Goal: Information Seeking & Learning: Learn about a topic

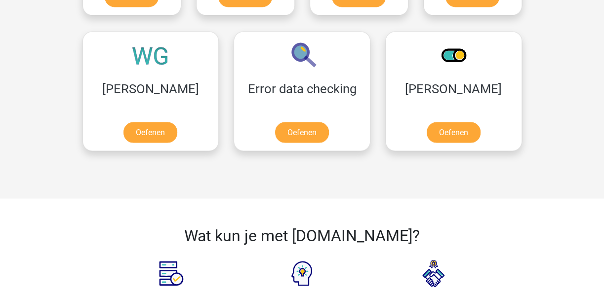
scroll to position [889, 0]
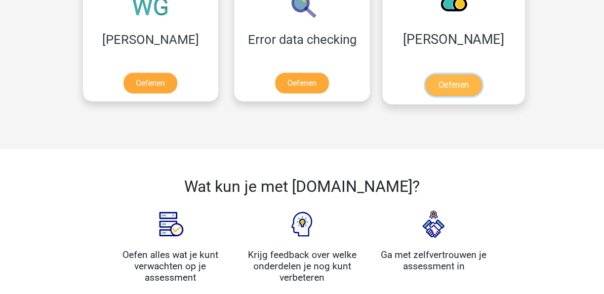
drag, startPoint x: 361, startPoint y: 85, endPoint x: 369, endPoint y: 93, distance: 11.5
click at [425, 85] on link "Oefenen" at bounding box center [453, 85] width 56 height 22
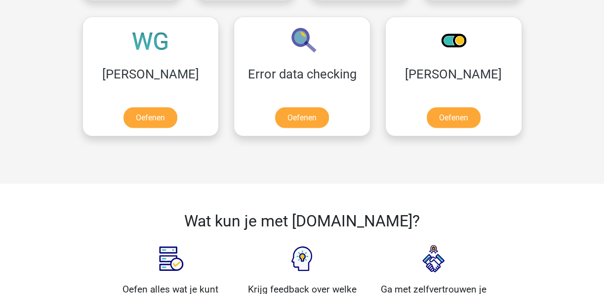
scroll to position [840, 0]
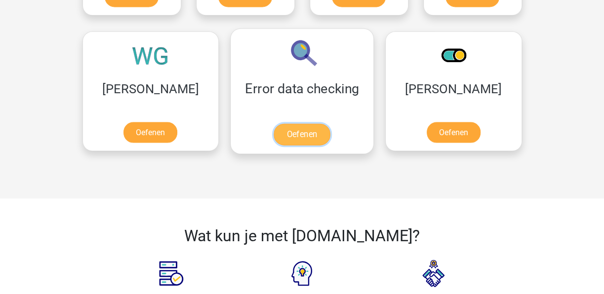
click at [274, 131] on link "Oefenen" at bounding box center [302, 134] width 56 height 22
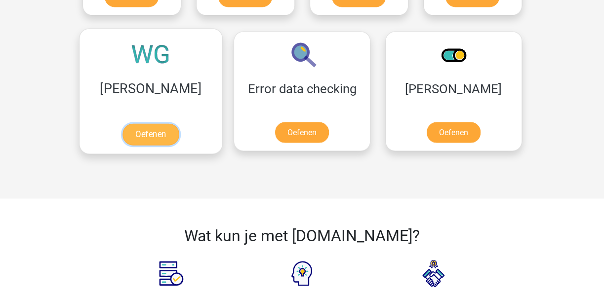
click at [149, 123] on link "Oefenen" at bounding box center [150, 134] width 56 height 22
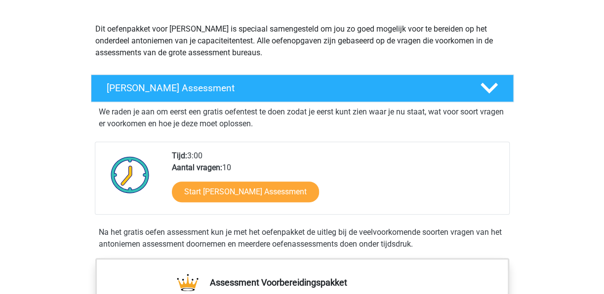
scroll to position [99, 0]
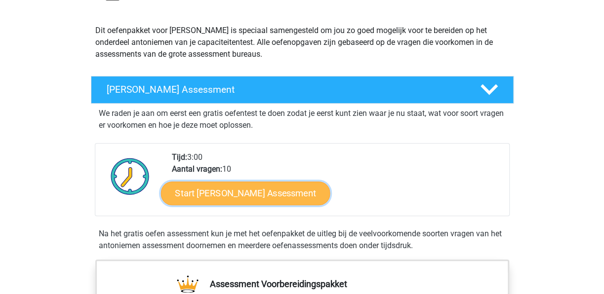
click at [260, 191] on link "Start Antoniemen Gratis Oefen Assessment" at bounding box center [245, 193] width 169 height 24
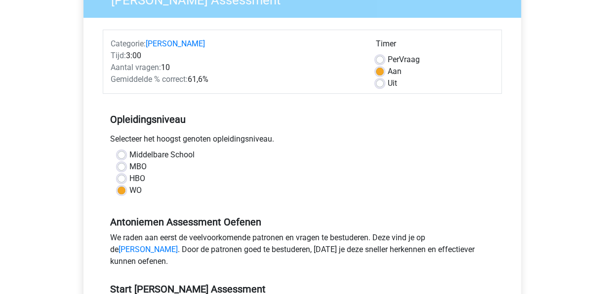
scroll to position [198, 0]
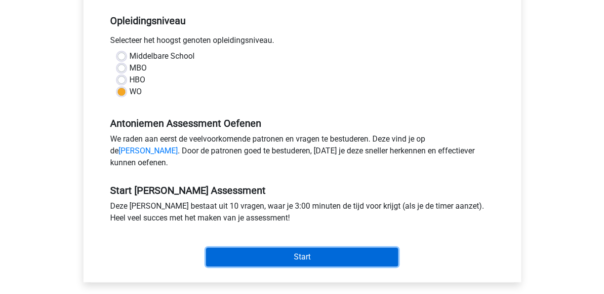
click at [328, 267] on input "Start" at bounding box center [302, 257] width 192 height 19
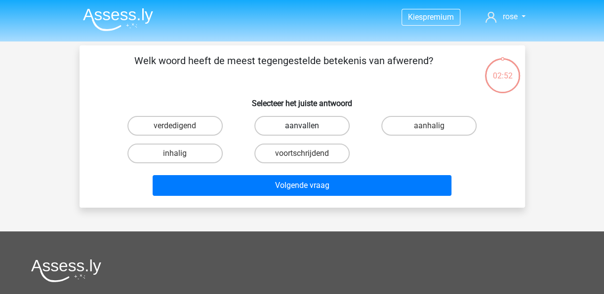
click at [309, 124] on label "aanvallen" at bounding box center [301, 126] width 95 height 20
click at [308, 126] on input "aanvallen" at bounding box center [305, 129] width 6 height 6
radio input "true"
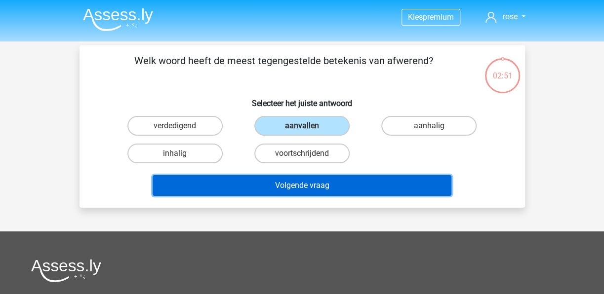
click at [314, 186] on button "Volgende vraag" at bounding box center [302, 185] width 299 height 21
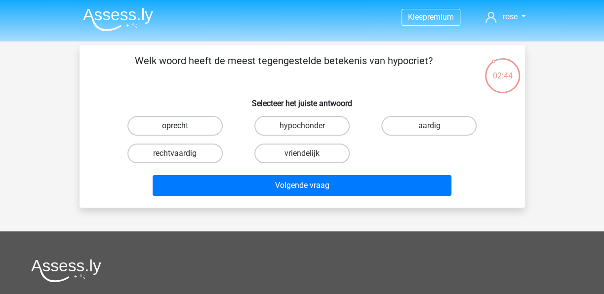
click at [201, 128] on label "oprecht" at bounding box center [174, 126] width 95 height 20
click at [181, 128] on input "oprecht" at bounding box center [178, 129] width 6 height 6
radio input "true"
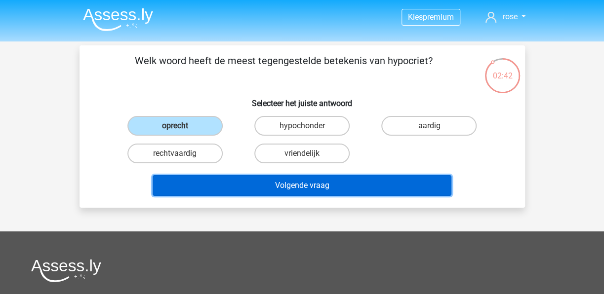
click at [317, 183] on button "Volgende vraag" at bounding box center [302, 185] width 299 height 21
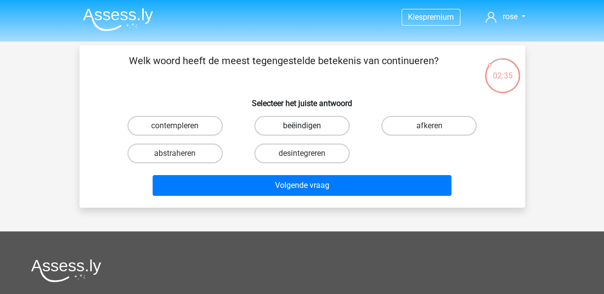
click at [315, 123] on label "beëindigen" at bounding box center [301, 126] width 95 height 20
click at [308, 126] on input "beëindigen" at bounding box center [305, 129] width 6 height 6
radio input "true"
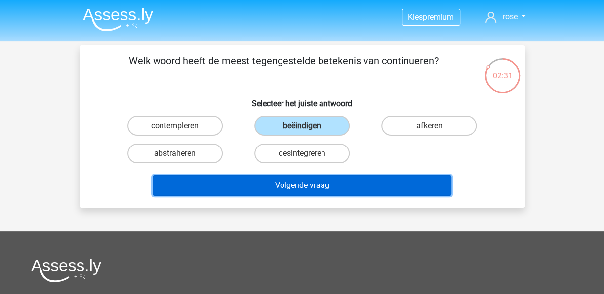
click at [313, 186] on button "Volgende vraag" at bounding box center [302, 185] width 299 height 21
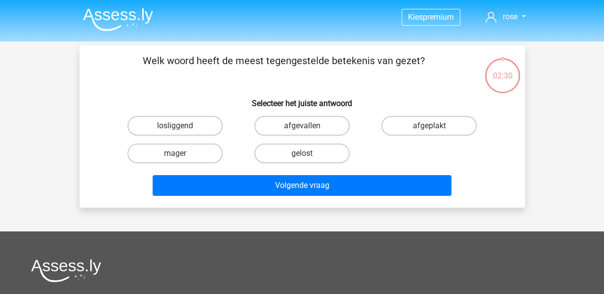
scroll to position [45, 0]
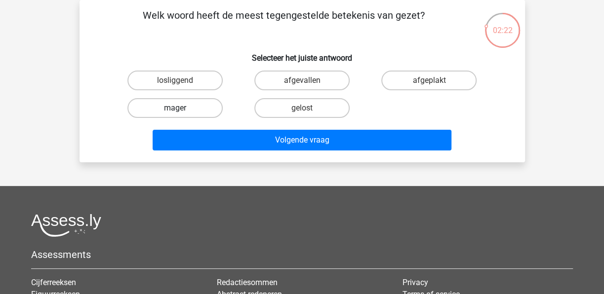
click at [181, 108] on label "mager" at bounding box center [174, 108] width 95 height 20
click at [181, 108] on input "mager" at bounding box center [178, 111] width 6 height 6
radio input "true"
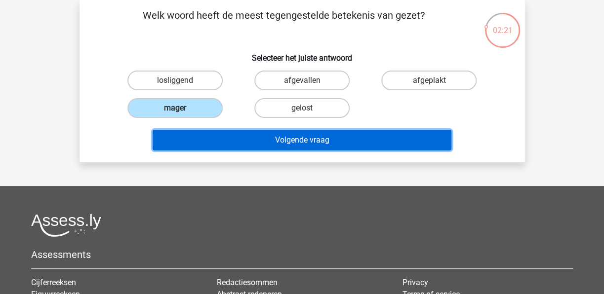
click at [312, 139] on button "Volgende vraag" at bounding box center [302, 140] width 299 height 21
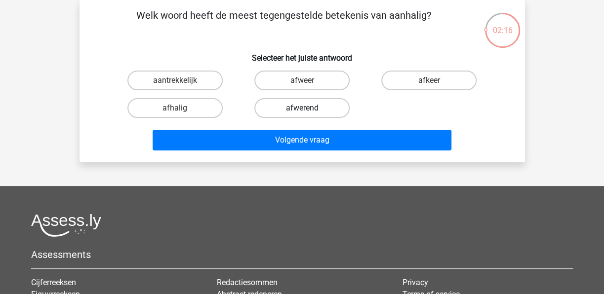
click at [308, 109] on label "afwerend" at bounding box center [301, 108] width 95 height 20
click at [308, 109] on input "afwerend" at bounding box center [305, 111] width 6 height 6
radio input "true"
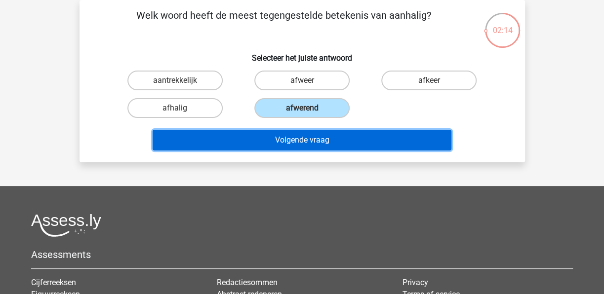
click at [338, 140] on button "Volgende vraag" at bounding box center [302, 140] width 299 height 21
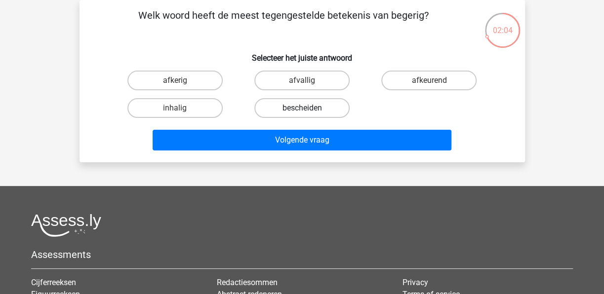
click at [306, 107] on label "bescheiden" at bounding box center [301, 108] width 95 height 20
click at [306, 108] on input "bescheiden" at bounding box center [305, 111] width 6 height 6
radio input "true"
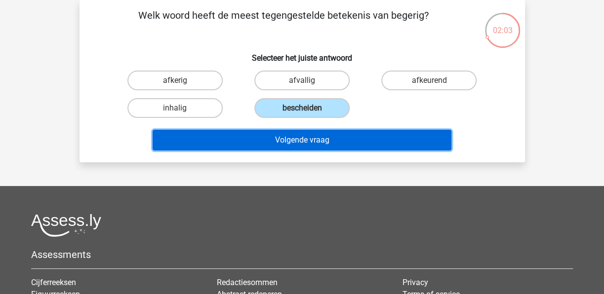
click at [309, 141] on button "Volgende vraag" at bounding box center [302, 140] width 299 height 21
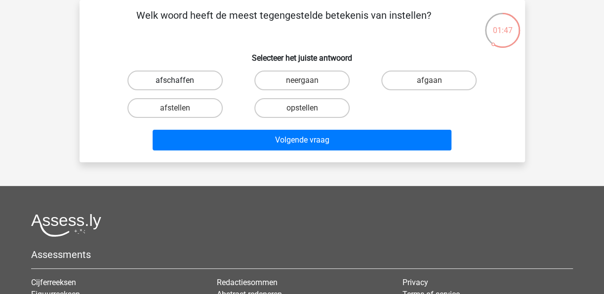
click at [180, 80] on label "afschaffen" at bounding box center [174, 81] width 95 height 20
click at [180, 81] on input "afschaffen" at bounding box center [178, 84] width 6 height 6
radio input "true"
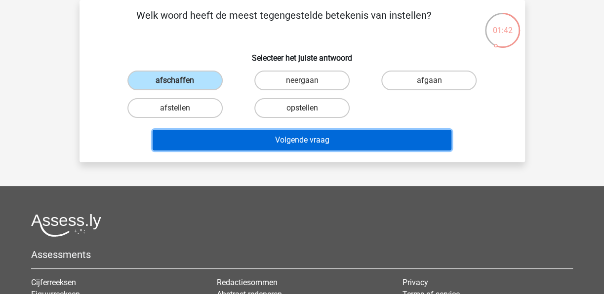
click at [332, 137] on button "Volgende vraag" at bounding box center [302, 140] width 299 height 21
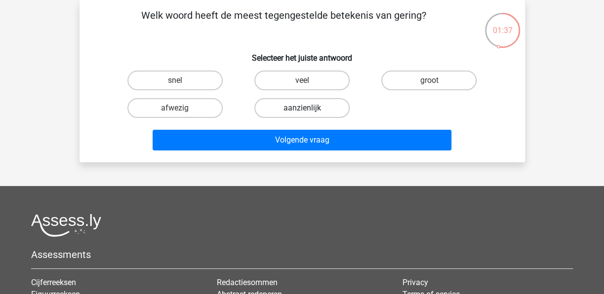
click at [314, 109] on label "aanzienlijk" at bounding box center [301, 108] width 95 height 20
click at [308, 109] on input "aanzienlijk" at bounding box center [305, 111] width 6 height 6
radio input "true"
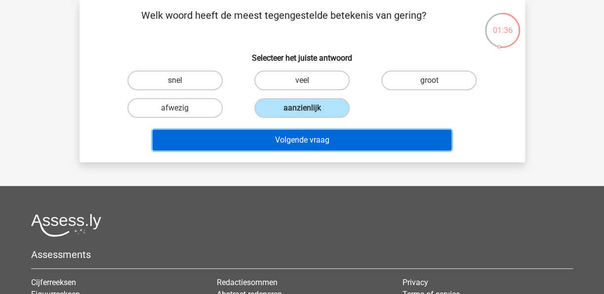
click at [323, 141] on button "Volgende vraag" at bounding box center [302, 140] width 299 height 21
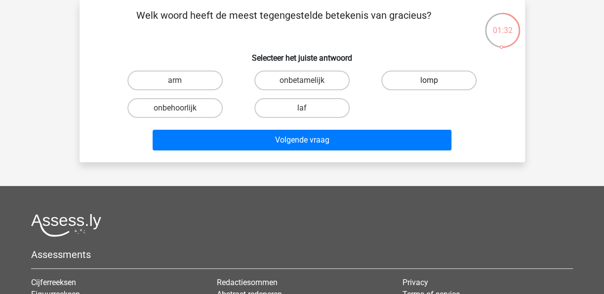
click at [447, 77] on label "lomp" at bounding box center [428, 81] width 95 height 20
click at [436, 81] on input "lomp" at bounding box center [432, 84] width 6 height 6
radio input "true"
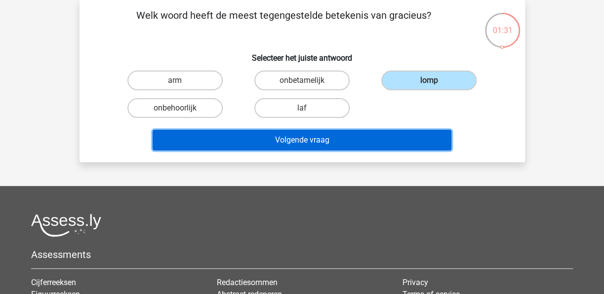
click at [305, 144] on button "Volgende vraag" at bounding box center [302, 140] width 299 height 21
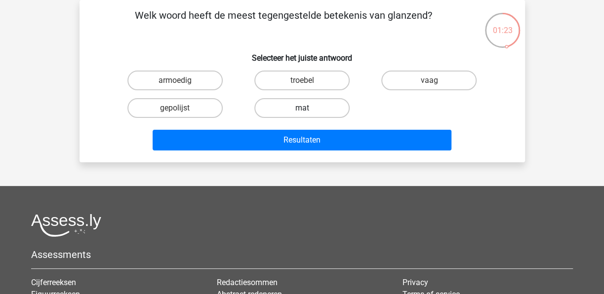
drag, startPoint x: 304, startPoint y: 104, endPoint x: 310, endPoint y: 139, distance: 35.2
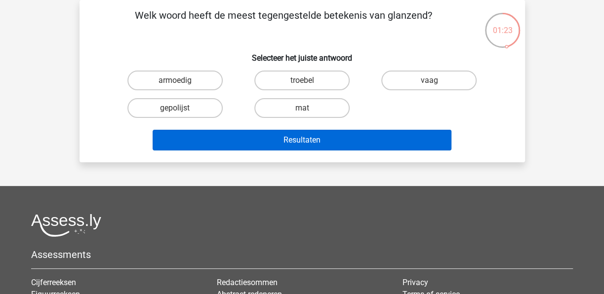
click at [303, 104] on label "mat" at bounding box center [301, 108] width 95 height 20
click at [303, 108] on input "mat" at bounding box center [305, 111] width 6 height 6
radio input "true"
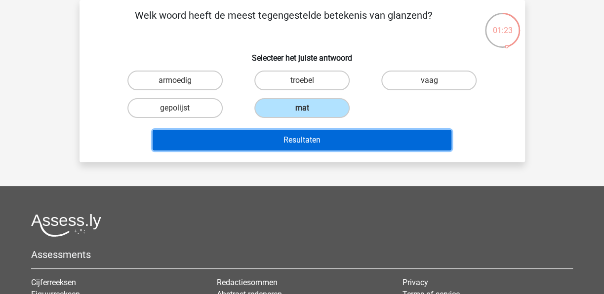
click at [326, 143] on button "Resultaten" at bounding box center [302, 140] width 299 height 21
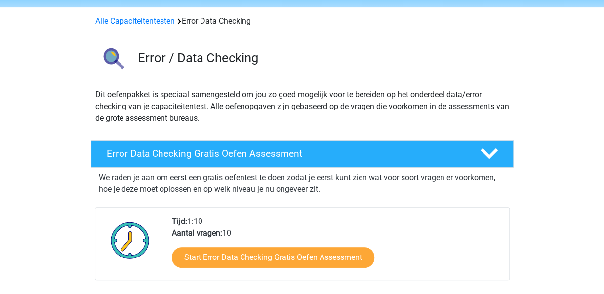
scroll to position [49, 0]
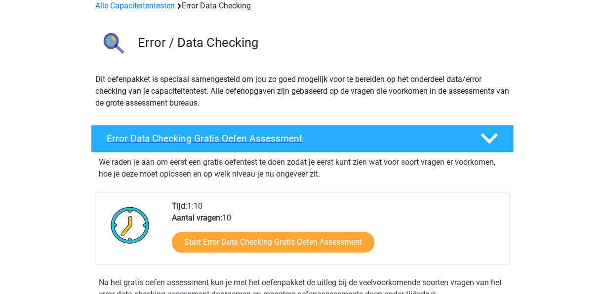
click at [271, 138] on h4 "Error Data Checking Gratis Oefen Assessment" at bounding box center [286, 138] width 358 height 11
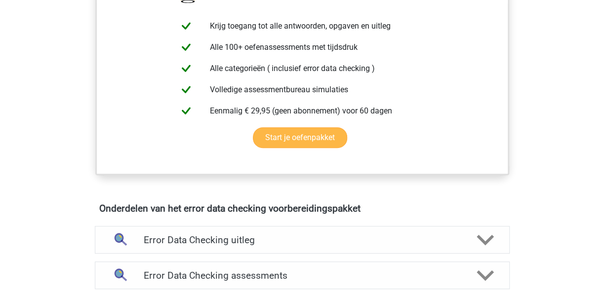
scroll to position [0, 0]
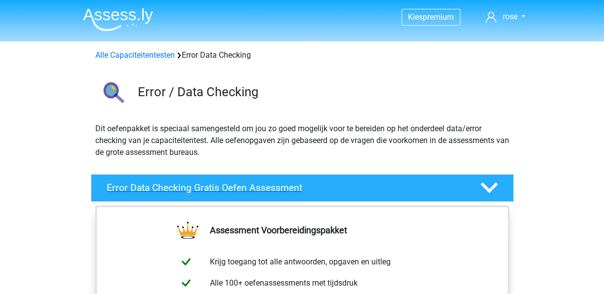
click at [483, 188] on icon at bounding box center [489, 187] width 17 height 17
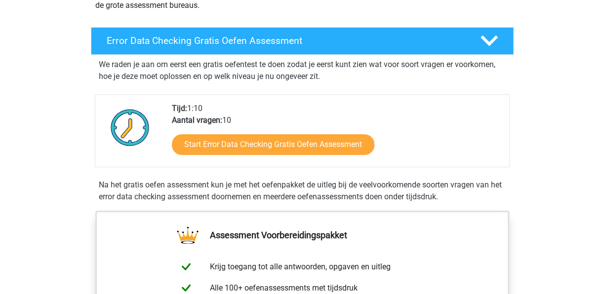
scroll to position [148, 0]
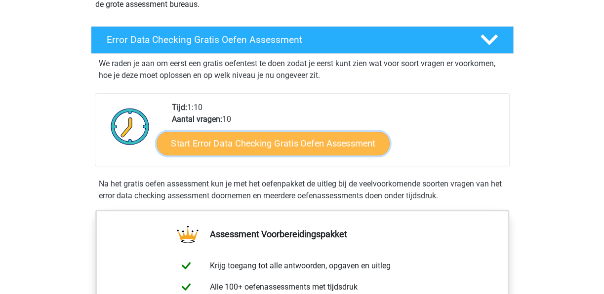
click at [288, 143] on link "Start Error Data Checking Gratis Oefen Assessment" at bounding box center [273, 144] width 233 height 24
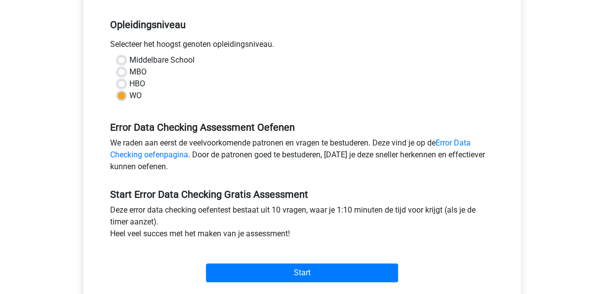
scroll to position [247, 0]
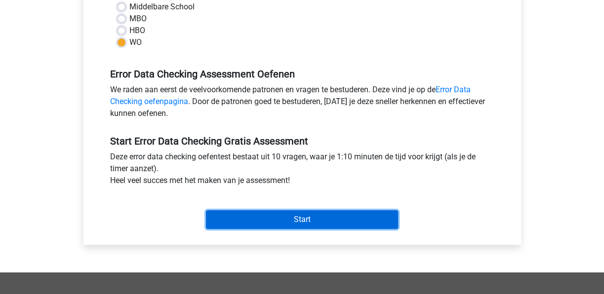
click at [293, 216] on input "Start" at bounding box center [302, 219] width 192 height 19
click at [324, 218] on input "Start" at bounding box center [302, 219] width 192 height 19
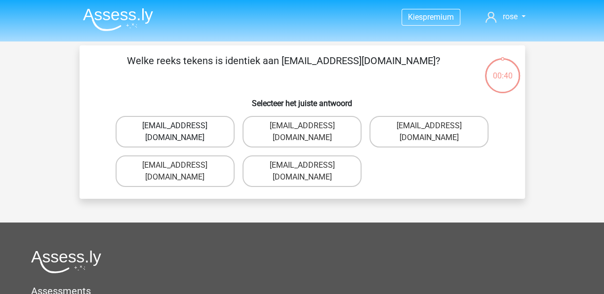
click at [181, 128] on label "[EMAIL_ADDRESS][DOMAIN_NAME]" at bounding box center [175, 132] width 119 height 32
click at [181, 128] on input "[EMAIL_ADDRESS][DOMAIN_NAME]" at bounding box center [178, 129] width 6 height 6
radio input "true"
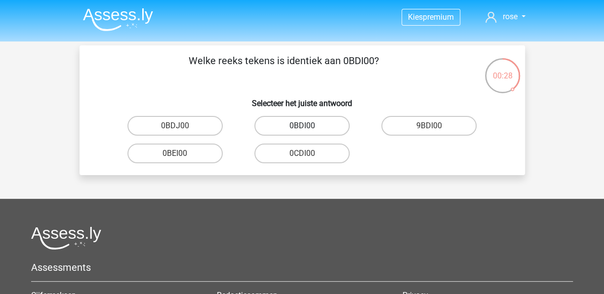
click at [322, 122] on label "0BDI00" at bounding box center [301, 126] width 95 height 20
click at [308, 126] on input "0BDI00" at bounding box center [305, 129] width 6 height 6
radio input "true"
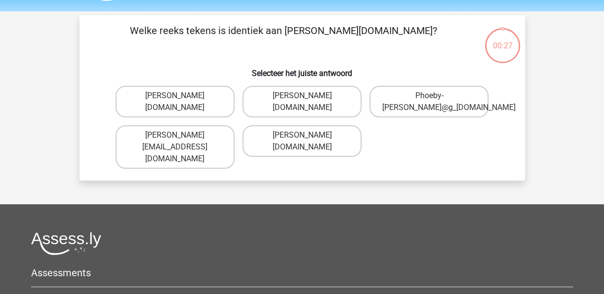
scroll to position [45, 0]
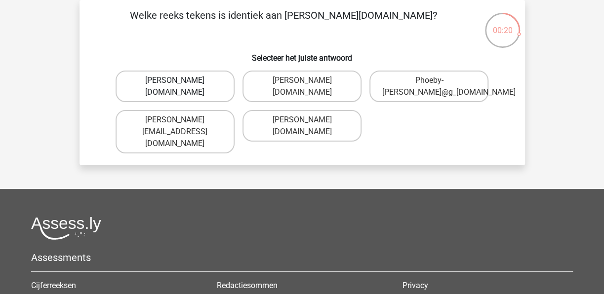
click at [196, 90] on label "Phoebe-Paterson@g_mail.gr" at bounding box center [175, 87] width 119 height 32
click at [181, 87] on input "Phoebe-Paterson@g_mail.gr" at bounding box center [178, 84] width 6 height 6
radio input "true"
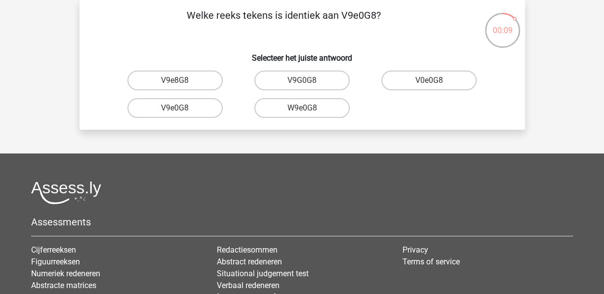
click at [180, 109] on input "V9e0G8" at bounding box center [178, 111] width 6 height 6
radio input "true"
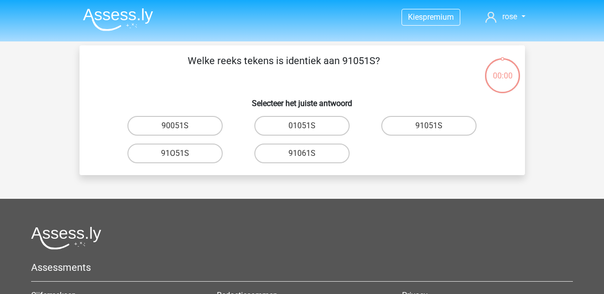
scroll to position [45, 0]
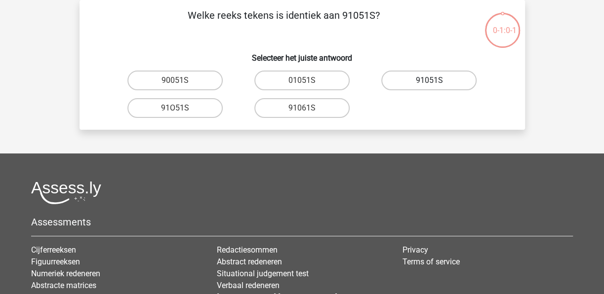
click at [438, 80] on label "91051S" at bounding box center [428, 81] width 95 height 20
click at [436, 81] on input "91051S" at bounding box center [432, 84] width 6 height 6
radio input "true"
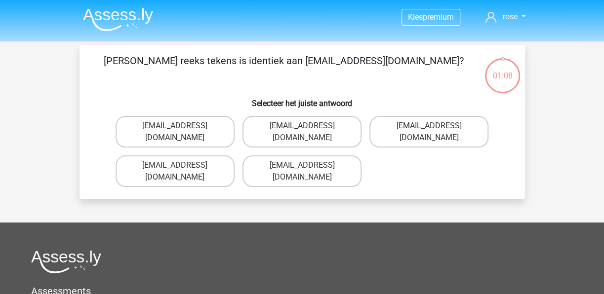
click at [179, 128] on input "[EMAIL_ADDRESS][DOMAIN_NAME]" at bounding box center [178, 129] width 6 height 6
radio input "true"
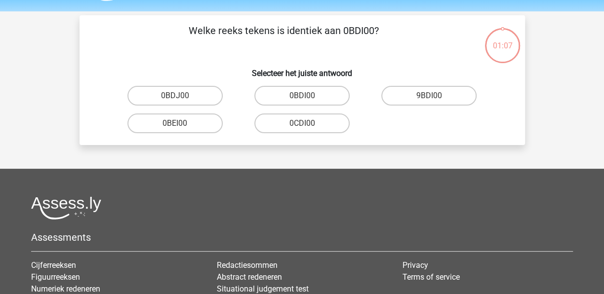
scroll to position [45, 0]
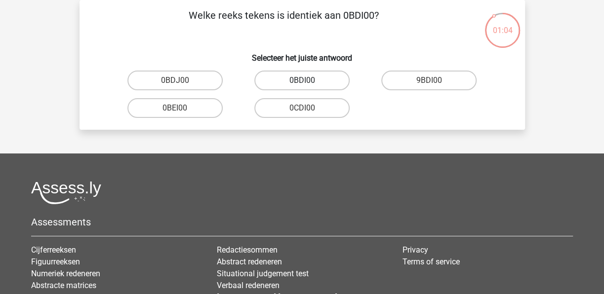
click at [318, 81] on label "0BDI00" at bounding box center [301, 81] width 95 height 20
click at [308, 81] on input "0BDI00" at bounding box center [305, 84] width 6 height 6
radio input "true"
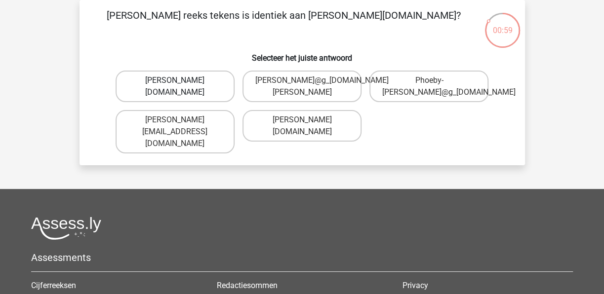
click at [181, 90] on label "Phoebe-Paterson@g_mail.gr" at bounding box center [175, 87] width 119 height 32
click at [181, 87] on input "Phoebe-Paterson@g_mail.gr" at bounding box center [178, 84] width 6 height 6
radio input "true"
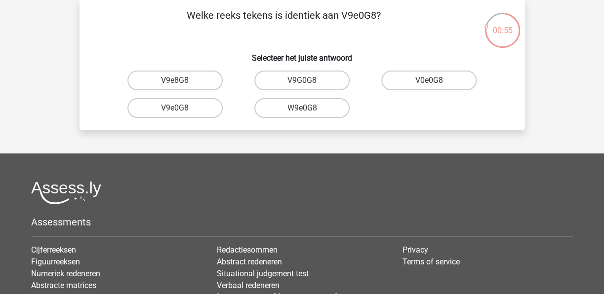
click at [302, 112] on input "W9e0G8" at bounding box center [305, 111] width 6 height 6
radio input "true"
click at [437, 84] on label "91051S" at bounding box center [428, 81] width 95 height 20
click at [436, 84] on input "91051S" at bounding box center [432, 84] width 6 height 6
radio input "true"
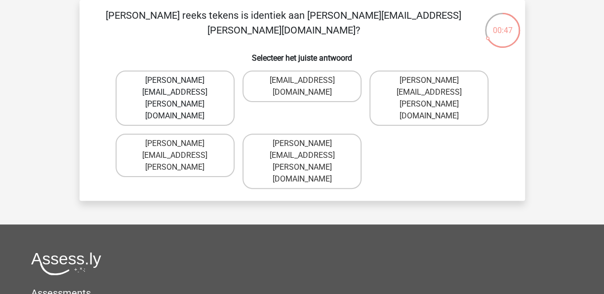
click at [186, 81] on label "Connor.Paterson@mailme.com" at bounding box center [175, 98] width 119 height 55
click at [181, 81] on input "Connor.Paterson@mailme.com" at bounding box center [178, 84] width 6 height 6
radio input "true"
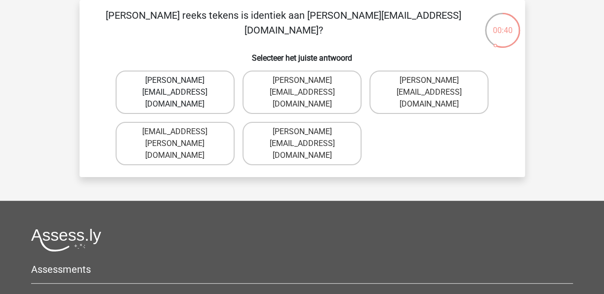
click at [215, 92] on label "Ava-Carroll@mailme.uk.com" at bounding box center [175, 92] width 119 height 43
click at [181, 87] on input "Ava-Carroll@mailme.uk.com" at bounding box center [178, 84] width 6 height 6
radio input "true"
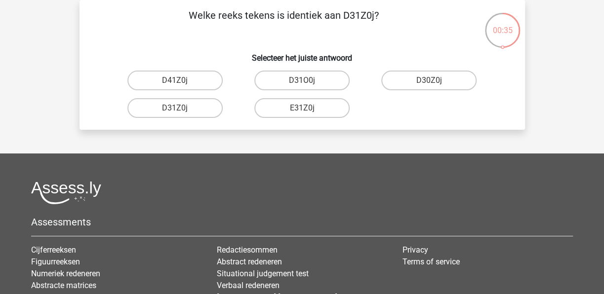
click at [175, 110] on input "D31Z0j" at bounding box center [178, 111] width 6 height 6
radio input "true"
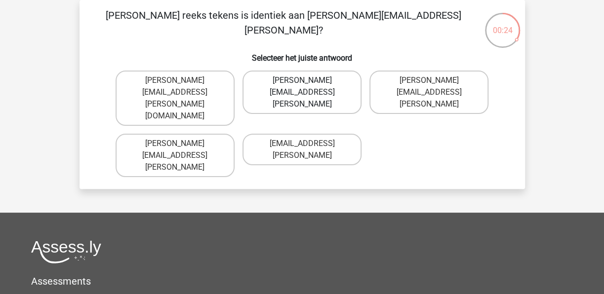
click at [313, 82] on label "Arthur.Bradley@mailme.coo" at bounding box center [302, 92] width 119 height 43
click at [308, 82] on input "Arthur.Bradley@mailme.coo" at bounding box center [305, 84] width 6 height 6
radio input "true"
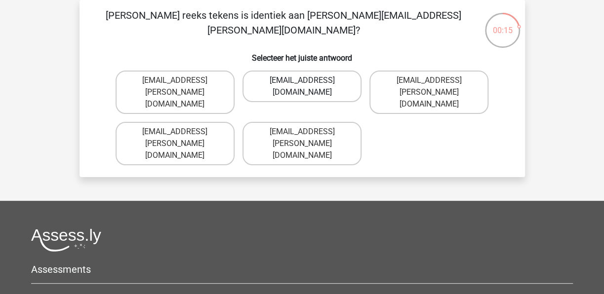
click at [311, 82] on label "Theo+Sadller@Gmail.uk.com" at bounding box center [302, 87] width 119 height 32
click at [308, 82] on input "Theo+Sadller@Gmail.uk.com" at bounding box center [305, 84] width 6 height 6
radio input "true"
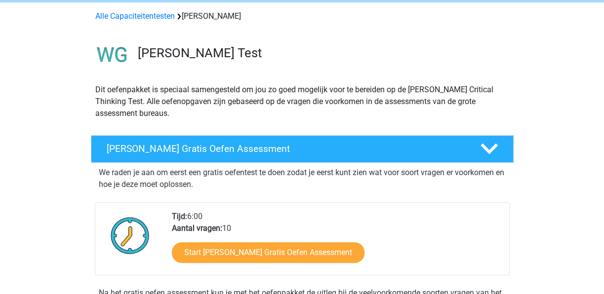
scroll to position [99, 0]
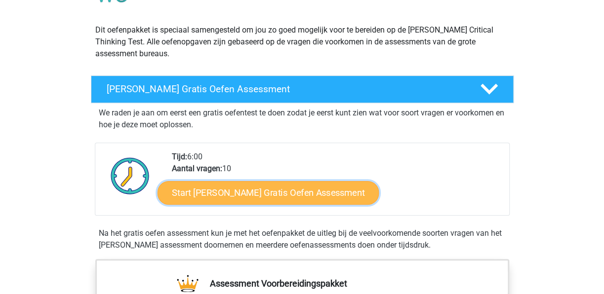
click at [291, 192] on link "Start Watson Glaser Gratis Oefen Assessment" at bounding box center [269, 193] width 222 height 24
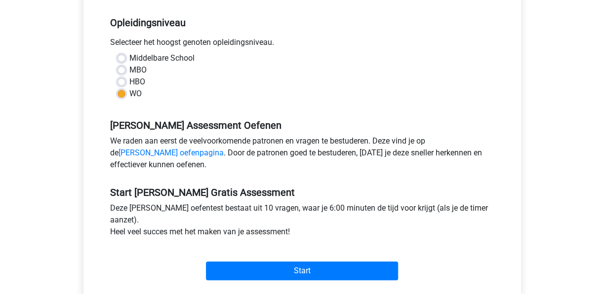
scroll to position [198, 0]
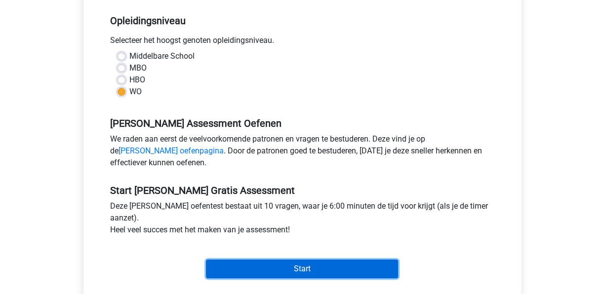
click at [310, 267] on input "Start" at bounding box center [302, 269] width 192 height 19
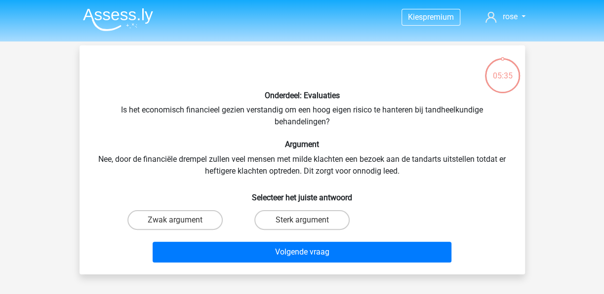
click at [307, 220] on input "Sterk argument" at bounding box center [305, 223] width 6 height 6
radio input "true"
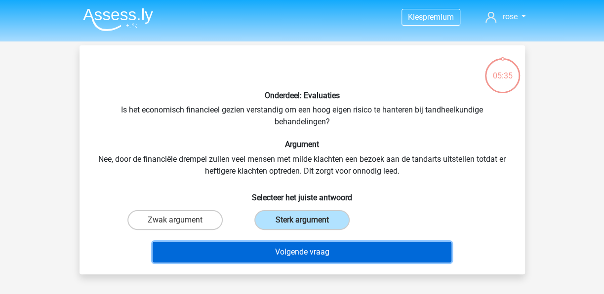
click at [302, 252] on button "Volgende vraag" at bounding box center [302, 252] width 299 height 21
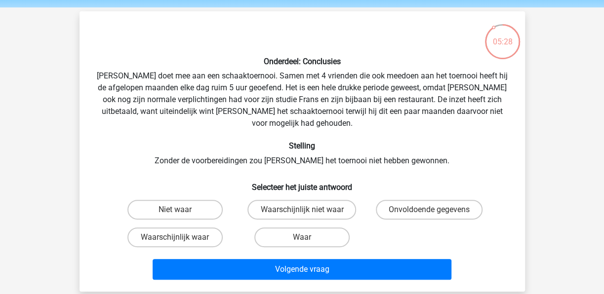
scroll to position [49, 0]
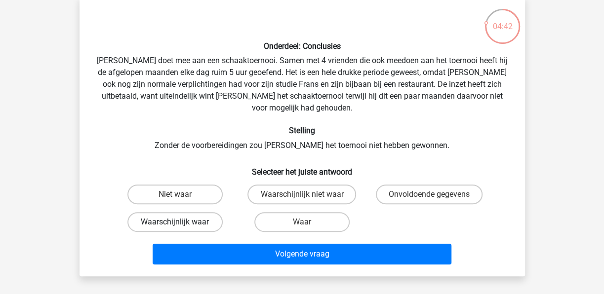
click at [181, 212] on label "Waarschijnlijk waar" at bounding box center [174, 222] width 95 height 20
click at [181, 222] on input "Waarschijnlijk waar" at bounding box center [178, 225] width 6 height 6
radio input "true"
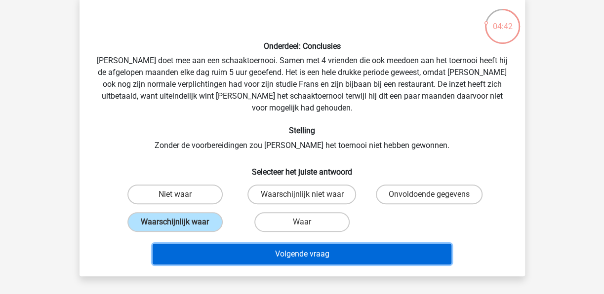
click at [307, 244] on button "Volgende vraag" at bounding box center [302, 254] width 299 height 21
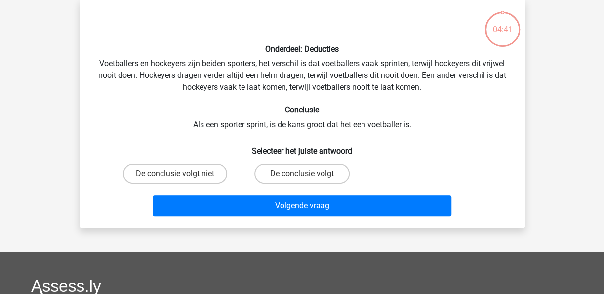
scroll to position [45, 0]
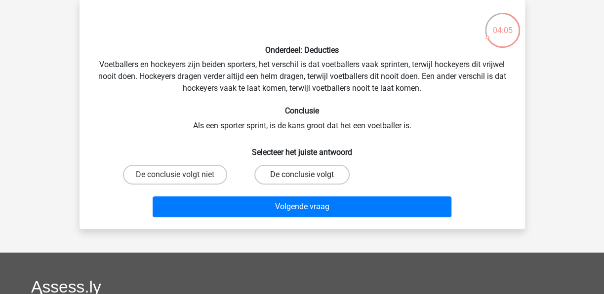
click at [312, 172] on label "De conclusie volgt" at bounding box center [301, 175] width 95 height 20
click at [308, 175] on input "De conclusie volgt" at bounding box center [305, 178] width 6 height 6
radio input "true"
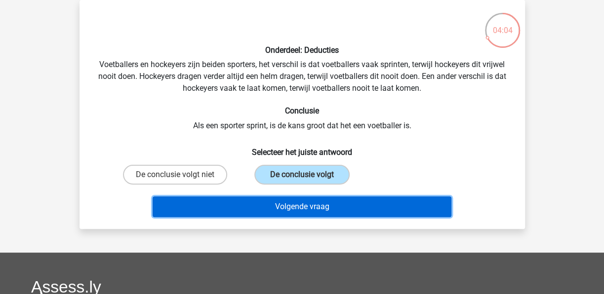
click at [324, 210] on button "Volgende vraag" at bounding box center [302, 207] width 299 height 21
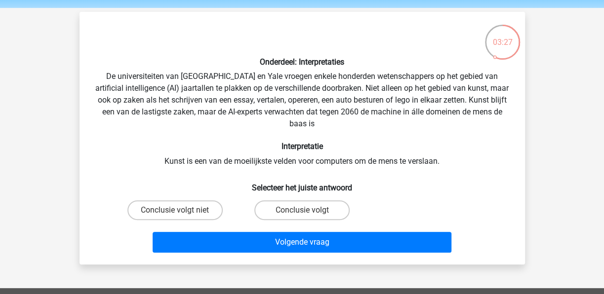
scroll to position [49, 0]
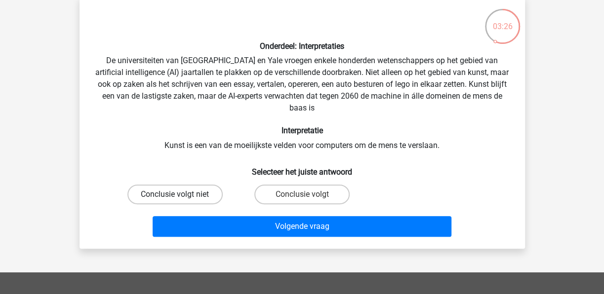
click at [185, 192] on label "Conclusie volgt niet" at bounding box center [174, 195] width 95 height 20
click at [181, 195] on input "Conclusie volgt niet" at bounding box center [178, 198] width 6 height 6
radio input "true"
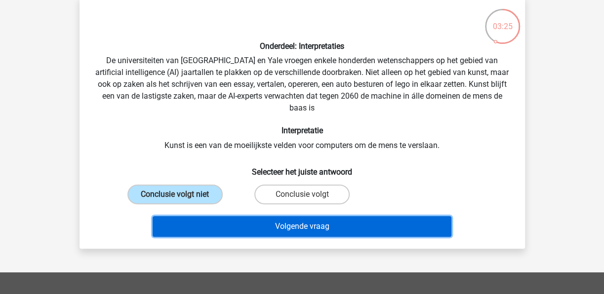
click at [312, 225] on button "Volgende vraag" at bounding box center [302, 226] width 299 height 21
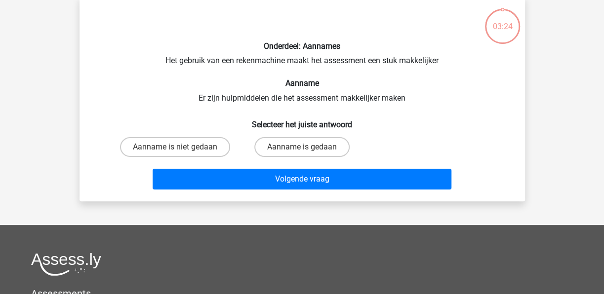
scroll to position [45, 0]
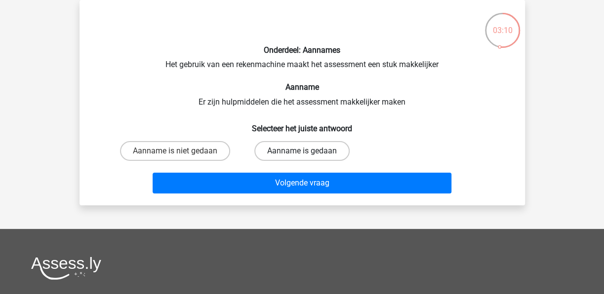
click at [316, 151] on label "Aanname is gedaan" at bounding box center [301, 151] width 95 height 20
click at [308, 151] on input "Aanname is gedaan" at bounding box center [305, 154] width 6 height 6
radio input "true"
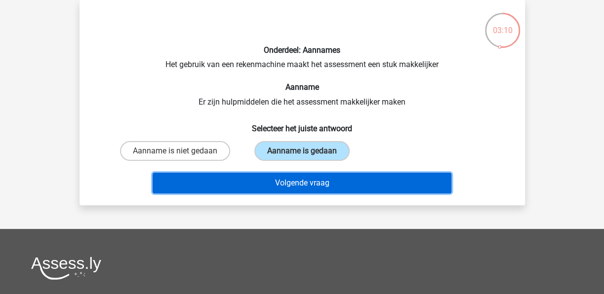
click at [323, 177] on button "Volgende vraag" at bounding box center [302, 183] width 299 height 21
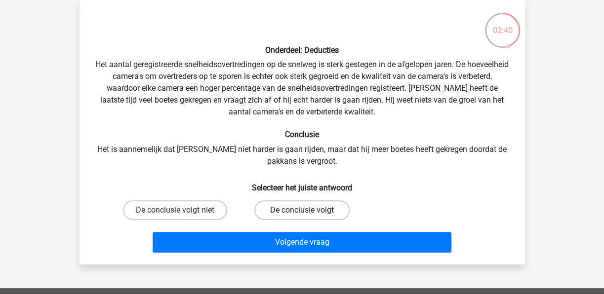
click at [311, 210] on label "De conclusie volgt" at bounding box center [301, 211] width 95 height 20
click at [308, 210] on input "De conclusie volgt" at bounding box center [305, 213] width 6 height 6
radio input "true"
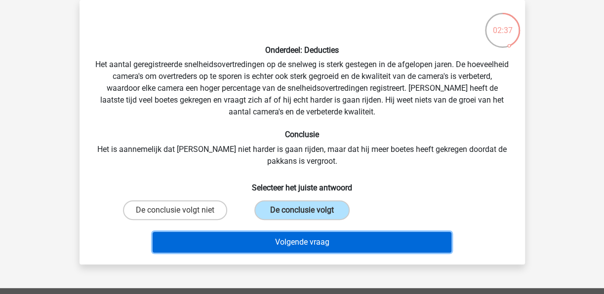
click at [333, 244] on button "Volgende vraag" at bounding box center [302, 242] width 299 height 21
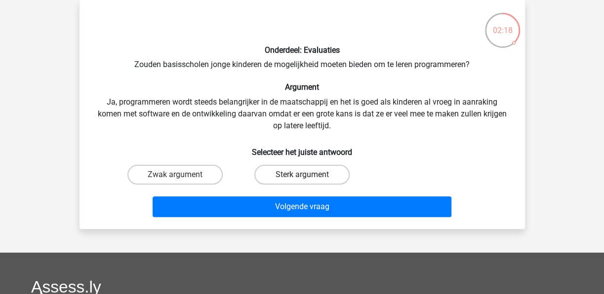
click at [313, 176] on label "Sterk argument" at bounding box center [301, 175] width 95 height 20
click at [308, 176] on input "Sterk argument" at bounding box center [305, 178] width 6 height 6
radio input "true"
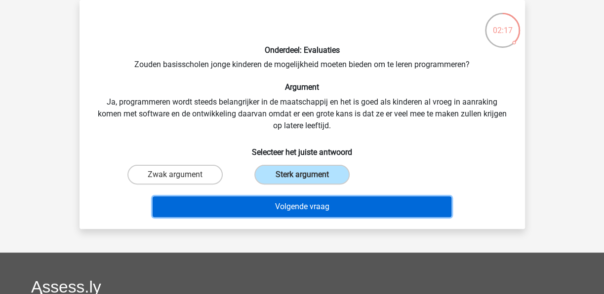
click at [326, 204] on button "Volgende vraag" at bounding box center [302, 207] width 299 height 21
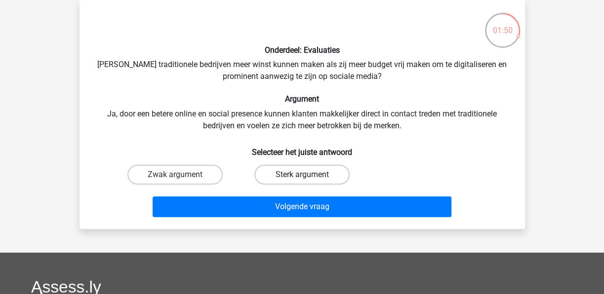
click at [311, 172] on label "Sterk argument" at bounding box center [301, 175] width 95 height 20
click at [308, 175] on input "Sterk argument" at bounding box center [305, 178] width 6 height 6
radio input "true"
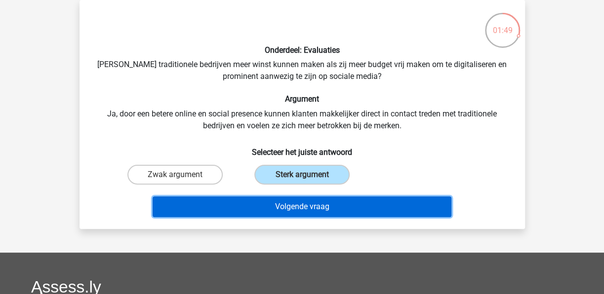
click at [324, 204] on button "Volgende vraag" at bounding box center [302, 207] width 299 height 21
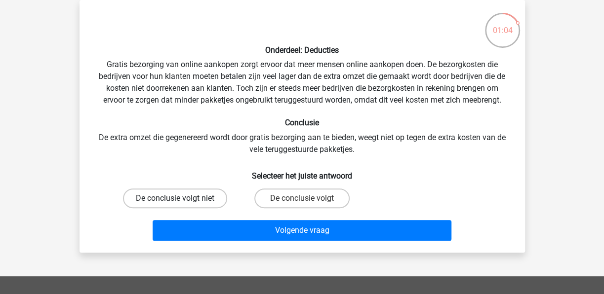
click at [176, 194] on label "De conclusie volgt niet" at bounding box center [175, 199] width 104 height 20
click at [176, 199] on input "De conclusie volgt niet" at bounding box center [178, 202] width 6 height 6
radio input "true"
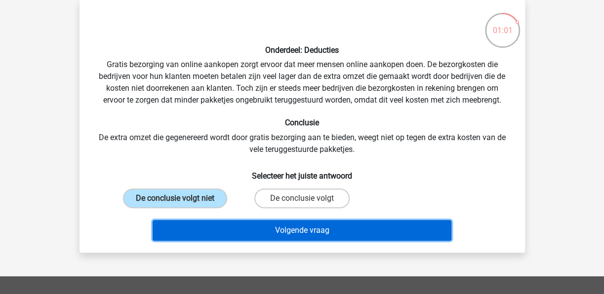
click at [327, 229] on button "Volgende vraag" at bounding box center [302, 230] width 299 height 21
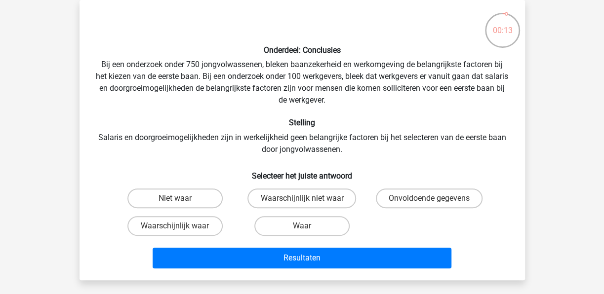
click at [176, 227] on input "Waarschijnlijk waar" at bounding box center [178, 229] width 6 height 6
radio input "true"
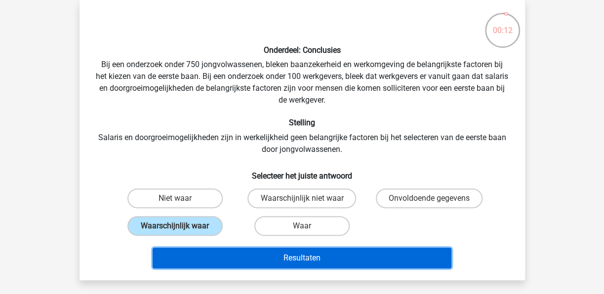
click at [300, 256] on button "Resultaten" at bounding box center [302, 258] width 299 height 21
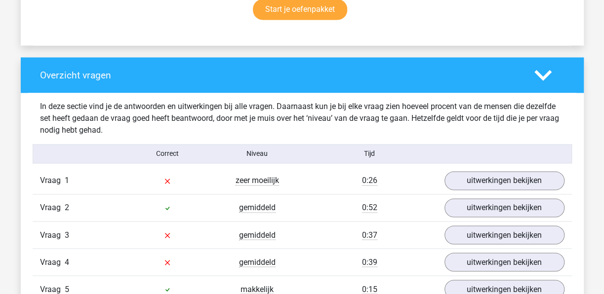
scroll to position [790, 0]
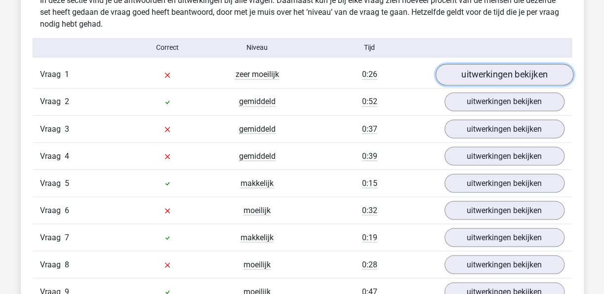
click at [535, 77] on link "uitwerkingen bekijken" at bounding box center [504, 75] width 138 height 22
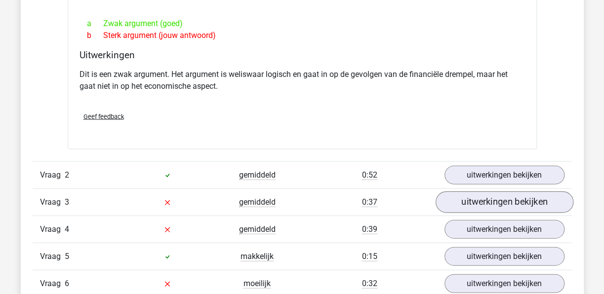
scroll to position [988, 0]
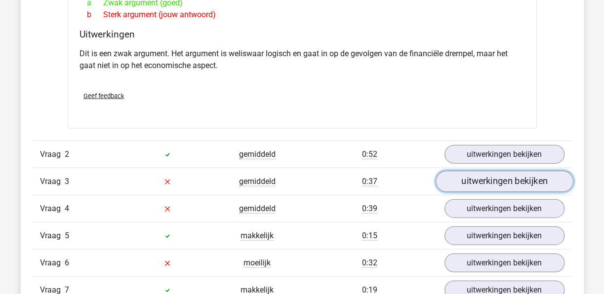
click at [516, 179] on link "uitwerkingen bekijken" at bounding box center [504, 182] width 138 height 22
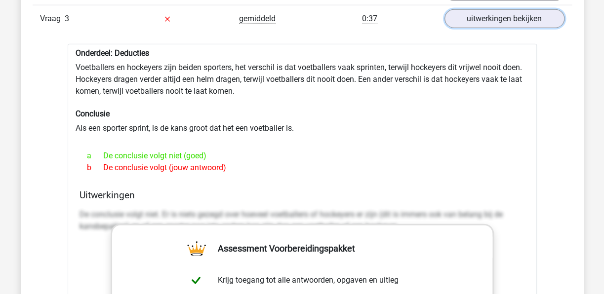
scroll to position [1136, 0]
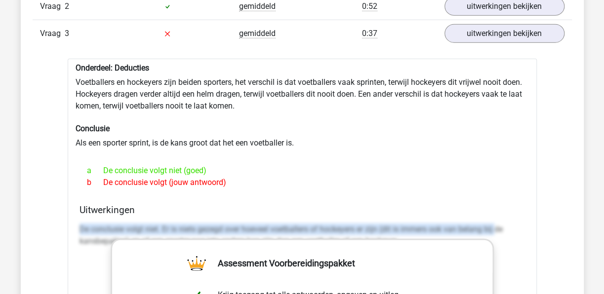
drag, startPoint x: 499, startPoint y: 227, endPoint x: 59, endPoint y: 216, distance: 440.2
click at [59, 216] on div "Vraag 1 zeer moeilijk 0:26 uitwerkingen bekijken Onderdeel: Evaluaties Is het e…" at bounding box center [302, 239] width 525 height 1048
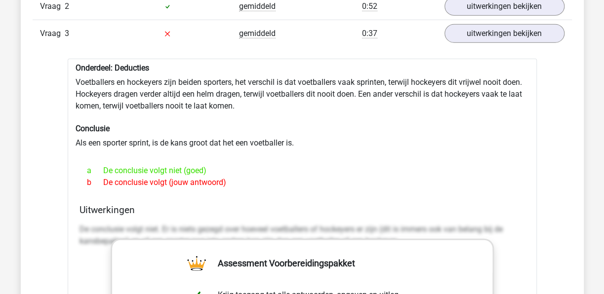
click at [557, 189] on div "Vraag 1 zeer moeilijk 0:26 uitwerkingen bekijken Onderdeel: Evaluaties Is het e…" at bounding box center [302, 239] width 525 height 1048
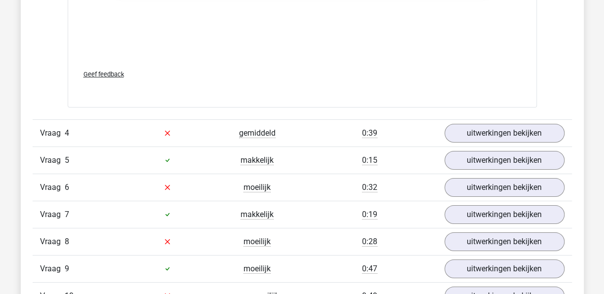
scroll to position [1630, 0]
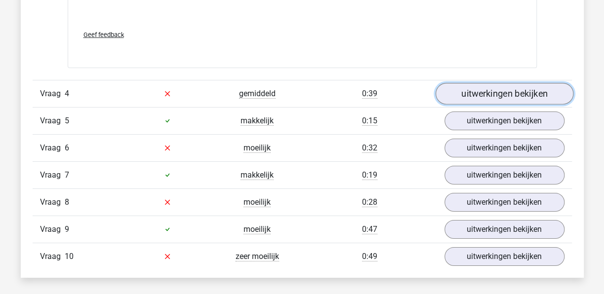
click at [511, 92] on link "uitwerkingen bekijken" at bounding box center [504, 94] width 138 height 22
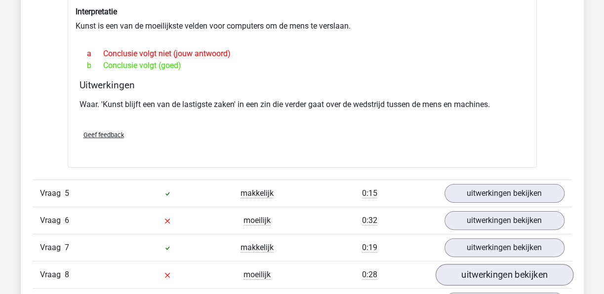
scroll to position [1877, 0]
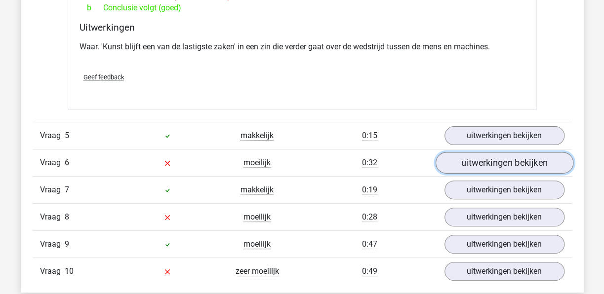
click at [535, 159] on link "uitwerkingen bekijken" at bounding box center [504, 163] width 138 height 22
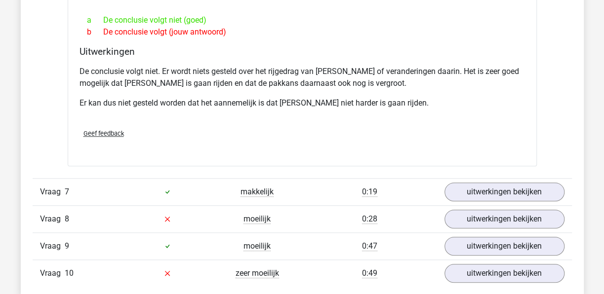
scroll to position [2223, 0]
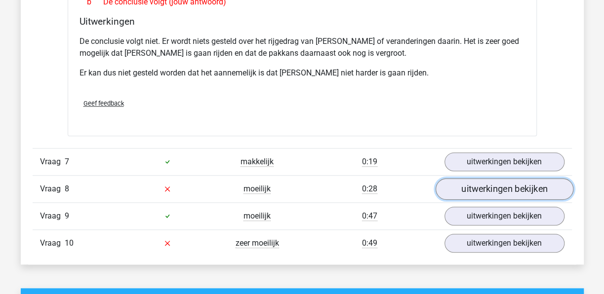
click at [512, 178] on link "uitwerkingen bekijken" at bounding box center [504, 189] width 138 height 22
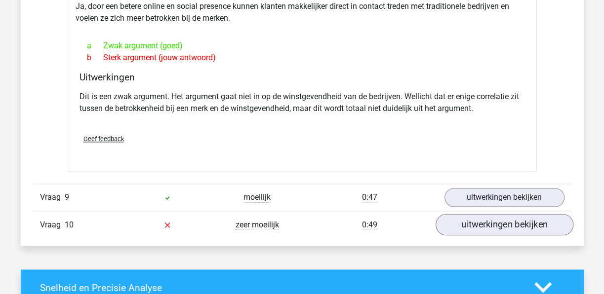
scroll to position [2519, 0]
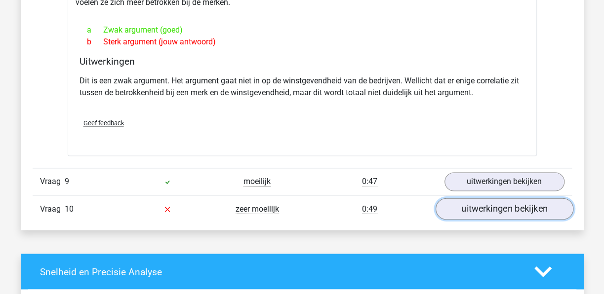
click at [500, 198] on link "uitwerkingen bekijken" at bounding box center [504, 209] width 138 height 22
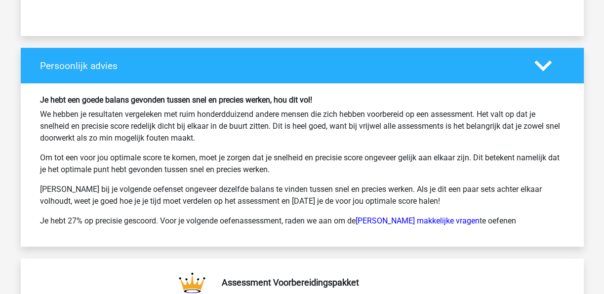
scroll to position [3655, 0]
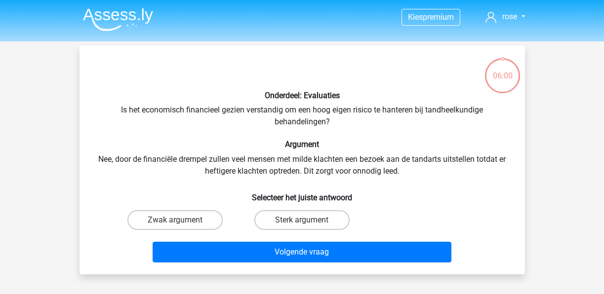
scroll to position [45, 0]
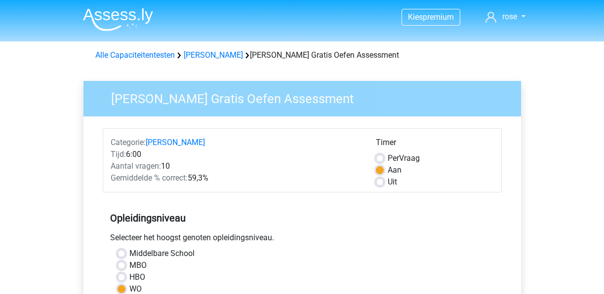
scroll to position [198, 0]
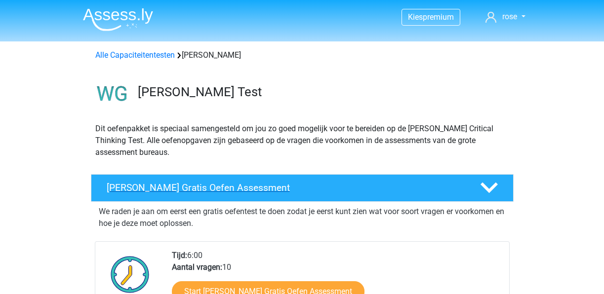
scroll to position [99, 0]
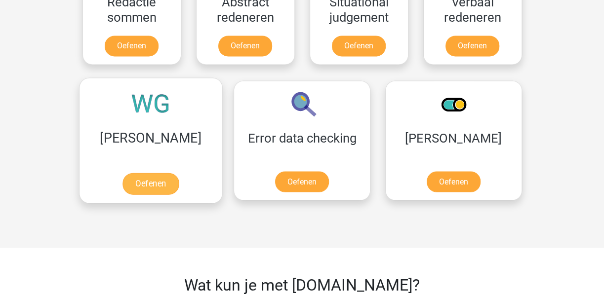
scroll to position [741, 0]
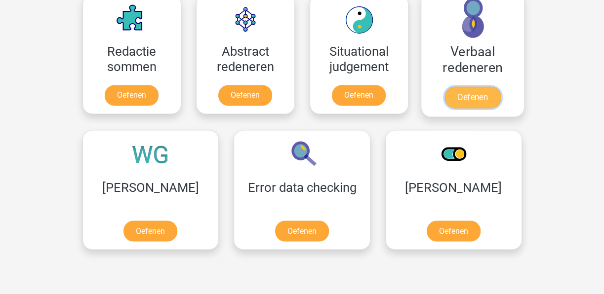
click at [487, 86] on link "Oefenen" at bounding box center [472, 97] width 56 height 22
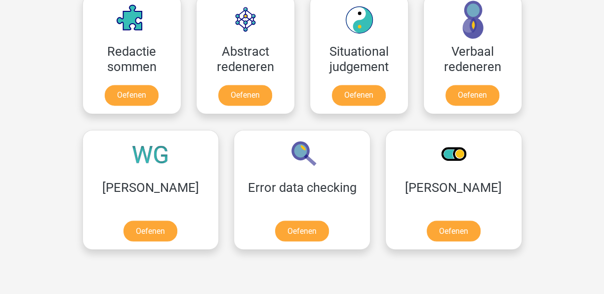
click at [576, 63] on div "Kies premium rose rose.hau@uwv.nl" at bounding box center [302, 42] width 604 height 1567
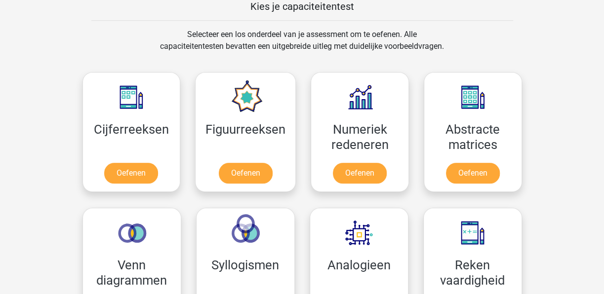
scroll to position [346, 0]
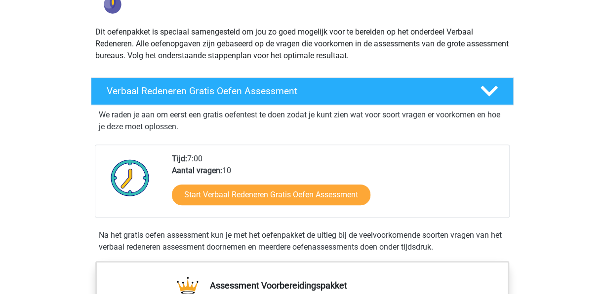
scroll to position [99, 0]
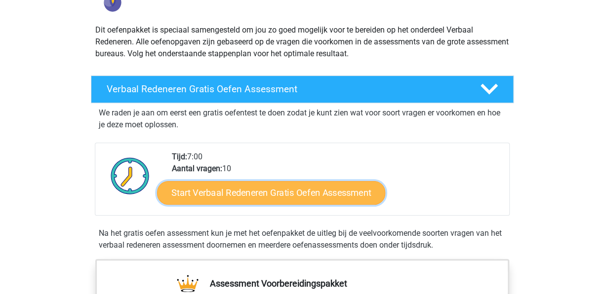
click at [281, 193] on link "Start Verbaal Redeneren Gratis Oefen Assessment" at bounding box center [271, 193] width 228 height 24
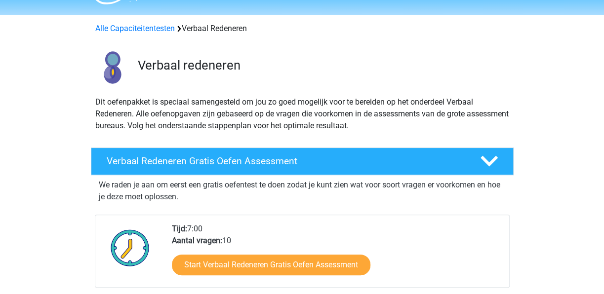
scroll to position [0, 0]
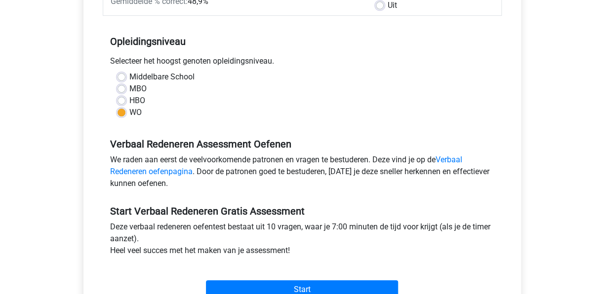
scroll to position [247, 0]
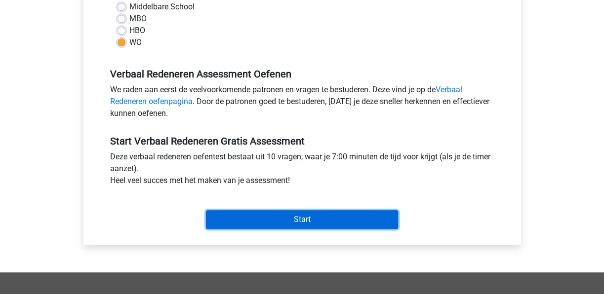
click at [330, 223] on input "Start" at bounding box center [302, 219] width 192 height 19
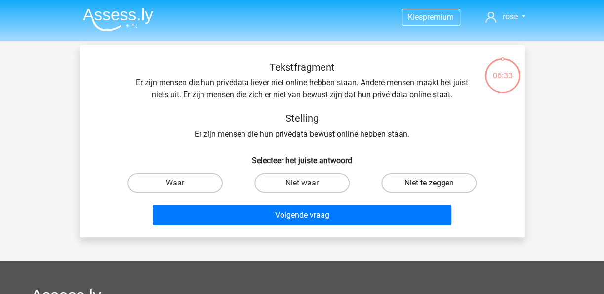
click at [437, 185] on label "Niet te zeggen" at bounding box center [428, 183] width 95 height 20
click at [436, 185] on input "Niet te zeggen" at bounding box center [432, 186] width 6 height 6
radio input "true"
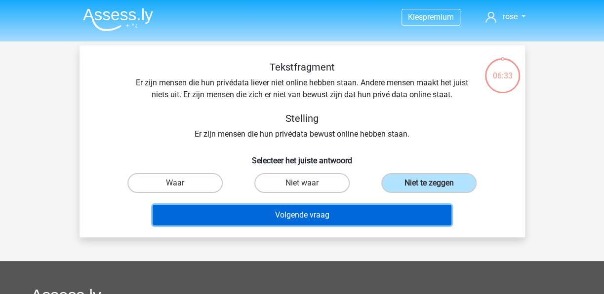
click at [357, 216] on button "Volgende vraag" at bounding box center [302, 215] width 299 height 21
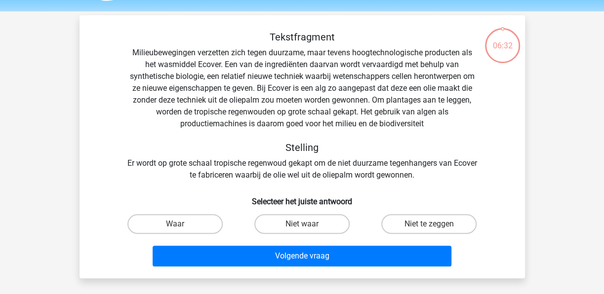
scroll to position [45, 0]
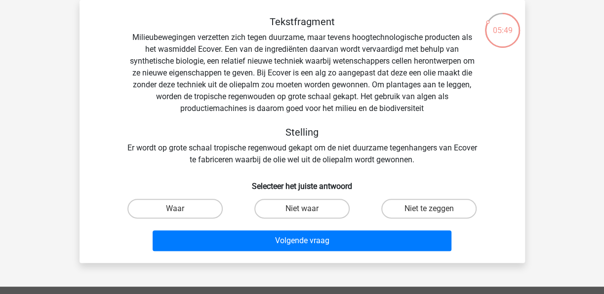
click at [302, 210] on input "Niet waar" at bounding box center [305, 212] width 6 height 6
radio input "true"
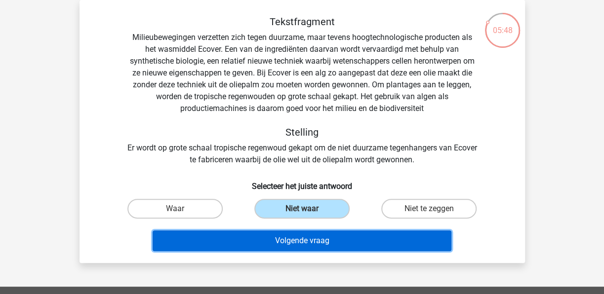
click at [314, 245] on button "Volgende vraag" at bounding box center [302, 241] width 299 height 21
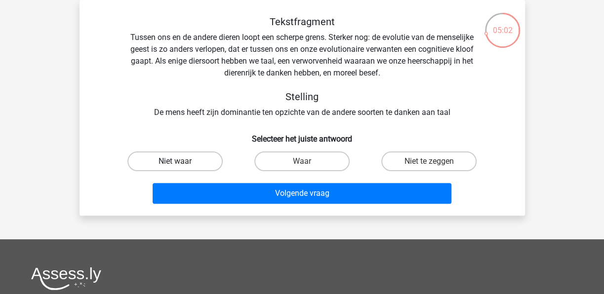
click at [194, 163] on label "Niet waar" at bounding box center [174, 162] width 95 height 20
click at [181, 163] on input "Niet waar" at bounding box center [178, 165] width 6 height 6
radio input "true"
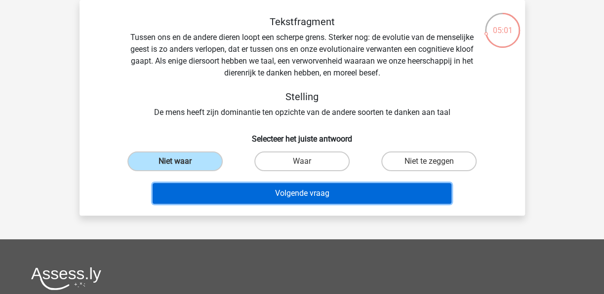
click at [321, 192] on button "Volgende vraag" at bounding box center [302, 193] width 299 height 21
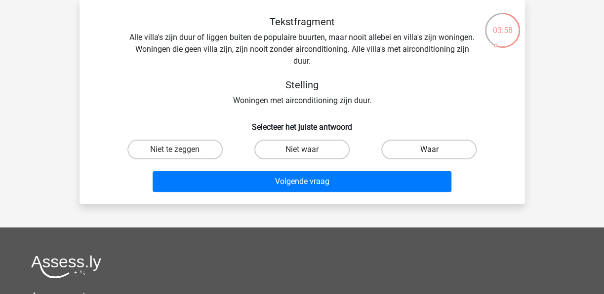
drag, startPoint x: 447, startPoint y: 149, endPoint x: 432, endPoint y: 157, distance: 16.8
click at [446, 147] on label "Waar" at bounding box center [428, 150] width 95 height 20
click at [436, 150] on input "Waar" at bounding box center [432, 153] width 6 height 6
radio input "true"
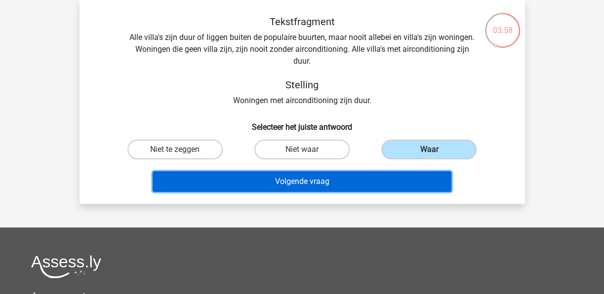
click at [323, 178] on button "Volgende vraag" at bounding box center [302, 181] width 299 height 21
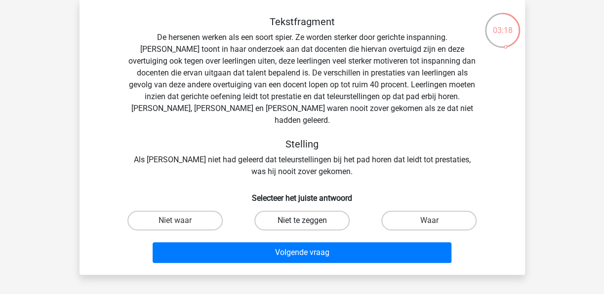
click at [297, 212] on label "Niet te zeggen" at bounding box center [301, 221] width 95 height 20
click at [302, 221] on input "Niet te zeggen" at bounding box center [305, 224] width 6 height 6
radio input "true"
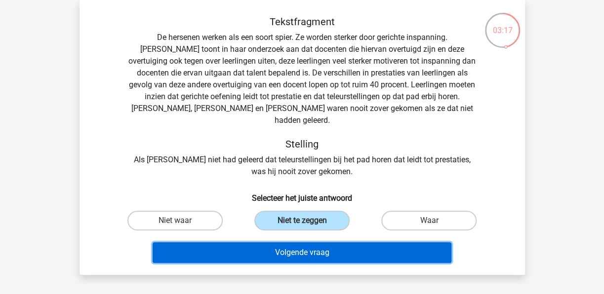
click at [324, 243] on button "Volgende vraag" at bounding box center [302, 253] width 299 height 21
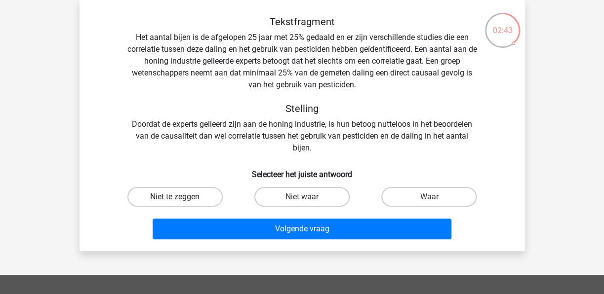
click at [185, 193] on label "Niet te zeggen" at bounding box center [174, 197] width 95 height 20
click at [181, 197] on input "Niet te zeggen" at bounding box center [178, 200] width 6 height 6
radio input "true"
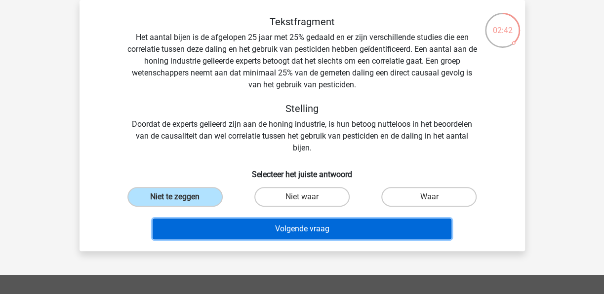
click at [328, 225] on button "Volgende vraag" at bounding box center [302, 229] width 299 height 21
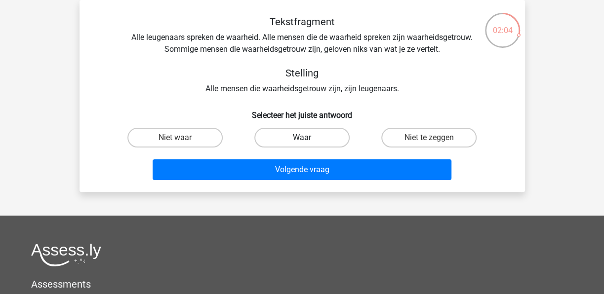
click at [303, 137] on label "Waar" at bounding box center [301, 138] width 95 height 20
click at [303, 138] on input "Waar" at bounding box center [305, 141] width 6 height 6
radio input "true"
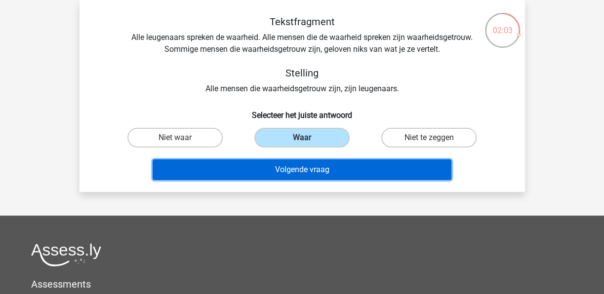
click at [309, 176] on button "Volgende vraag" at bounding box center [302, 170] width 299 height 21
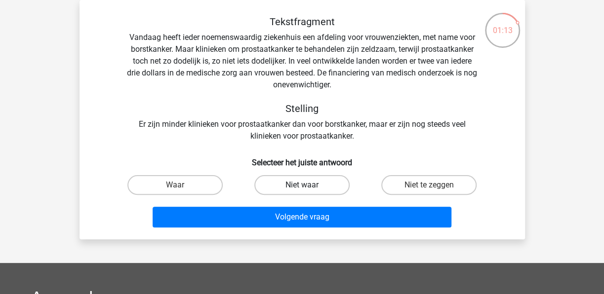
click at [314, 186] on label "Niet waar" at bounding box center [301, 185] width 95 height 20
click at [308, 186] on input "Niet waar" at bounding box center [305, 188] width 6 height 6
radio input "true"
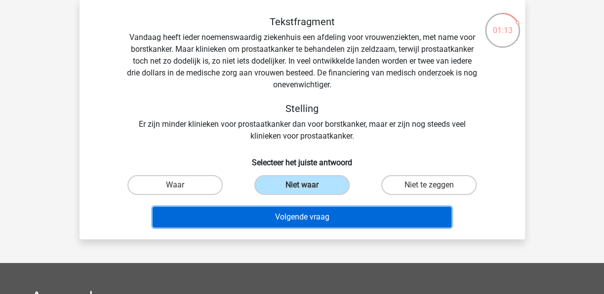
click at [305, 215] on button "Volgende vraag" at bounding box center [302, 217] width 299 height 21
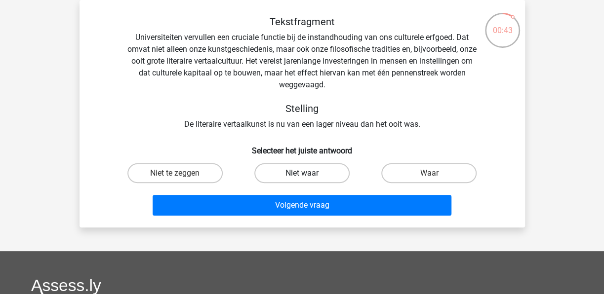
click at [310, 173] on label "Niet waar" at bounding box center [301, 173] width 95 height 20
click at [308, 173] on input "Niet waar" at bounding box center [305, 176] width 6 height 6
radio input "true"
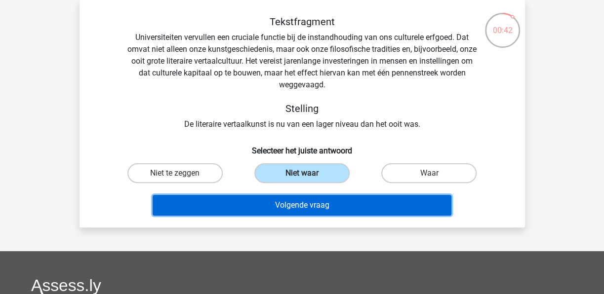
click at [309, 205] on button "Volgende vraag" at bounding box center [302, 205] width 299 height 21
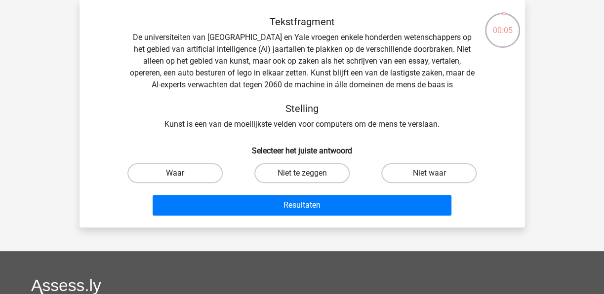
click at [199, 171] on label "Waar" at bounding box center [174, 173] width 95 height 20
click at [181, 173] on input "Waar" at bounding box center [178, 176] width 6 height 6
radio input "true"
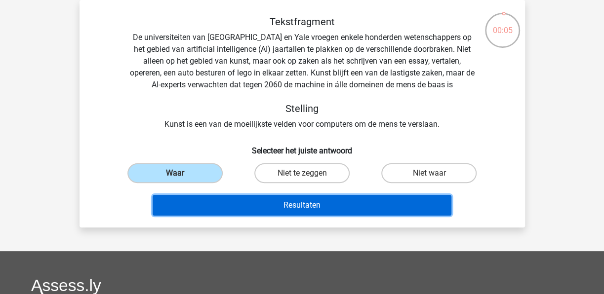
click at [316, 201] on button "Resultaten" at bounding box center [302, 205] width 299 height 21
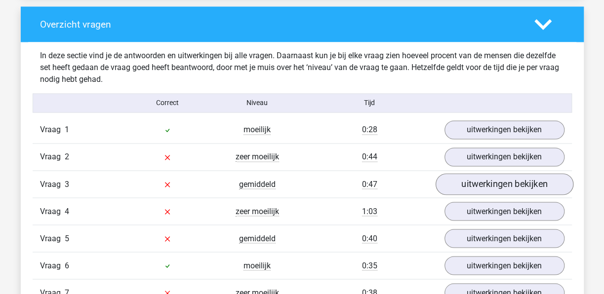
scroll to position [741, 0]
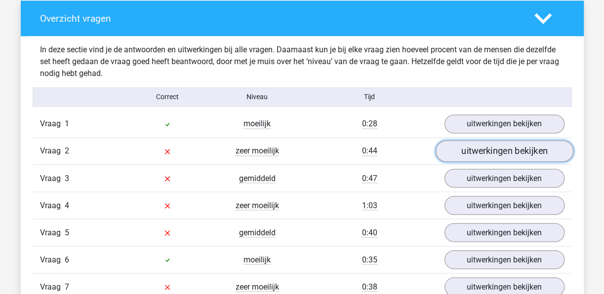
drag, startPoint x: 486, startPoint y: 153, endPoint x: 486, endPoint y: 159, distance: 6.4
click at [486, 153] on link "uitwerkingen bekijken" at bounding box center [504, 151] width 138 height 22
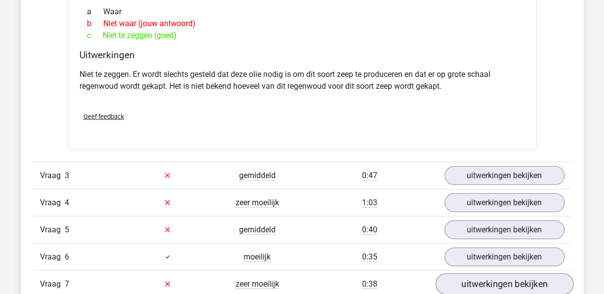
scroll to position [1185, 0]
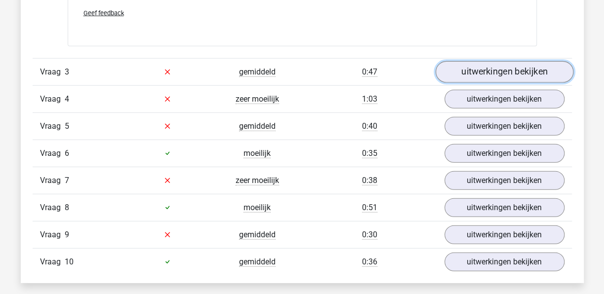
click at [507, 68] on link "uitwerkingen bekijken" at bounding box center [504, 72] width 138 height 22
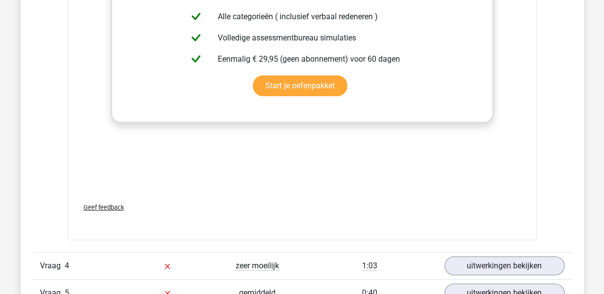
scroll to position [1630, 0]
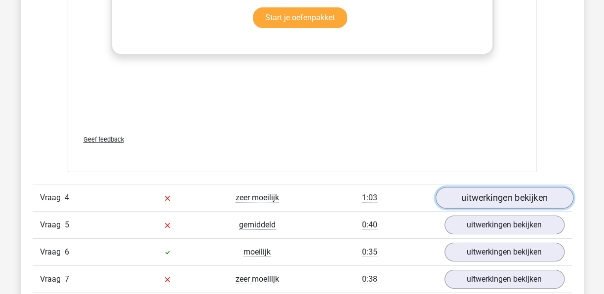
click at [511, 196] on link "uitwerkingen bekijken" at bounding box center [504, 198] width 138 height 22
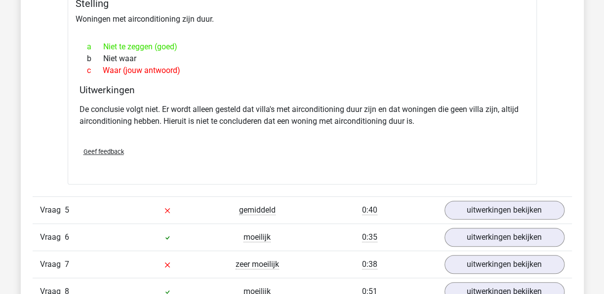
scroll to position [1926, 0]
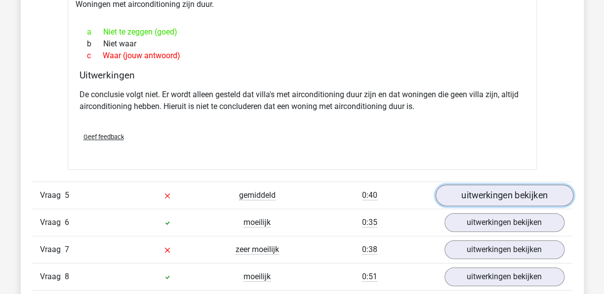
click at [530, 196] on link "uitwerkingen bekijken" at bounding box center [504, 196] width 138 height 22
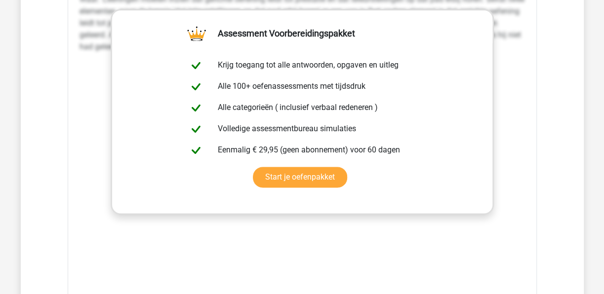
scroll to position [2420, 0]
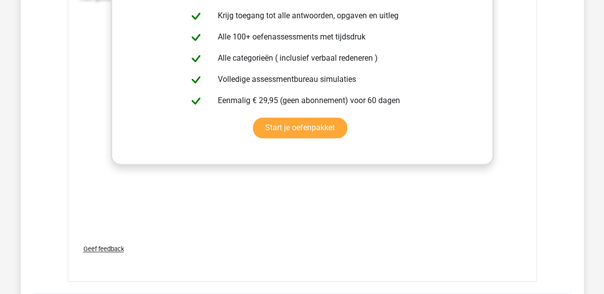
drag, startPoint x: 288, startPoint y: 255, endPoint x: 273, endPoint y: 234, distance: 26.9
click at [288, 252] on div "Geef feedback" at bounding box center [302, 249] width 453 height 25
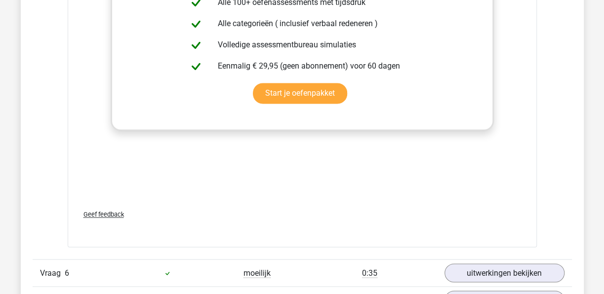
scroll to position [2618, 0]
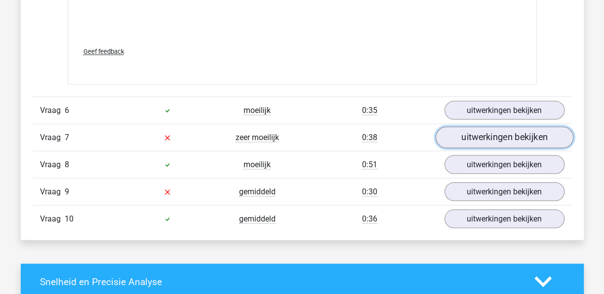
click at [497, 133] on link "uitwerkingen bekijken" at bounding box center [504, 137] width 138 height 22
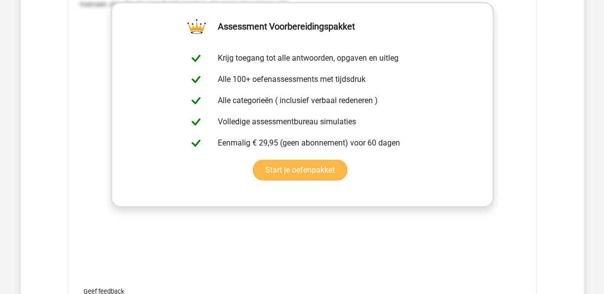
scroll to position [3161, 0]
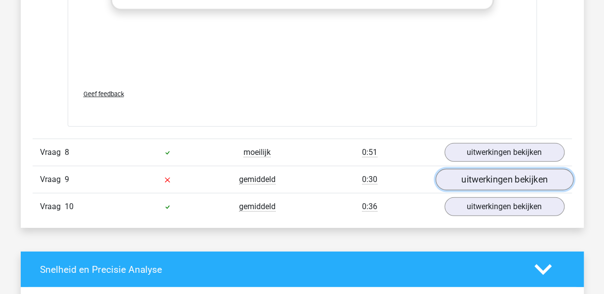
click at [527, 175] on link "uitwerkingen bekijken" at bounding box center [504, 180] width 138 height 22
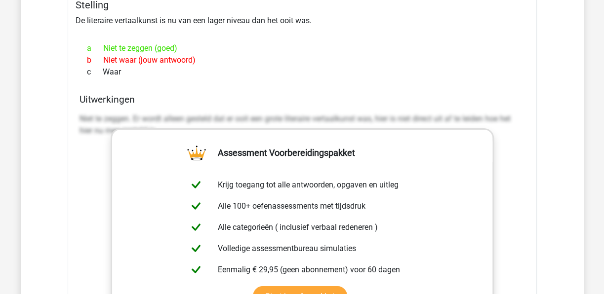
scroll to position [3507, 0]
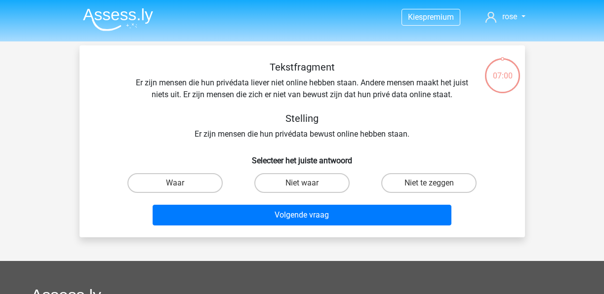
scroll to position [45, 0]
